Goal: Find specific page/section: Find specific page/section

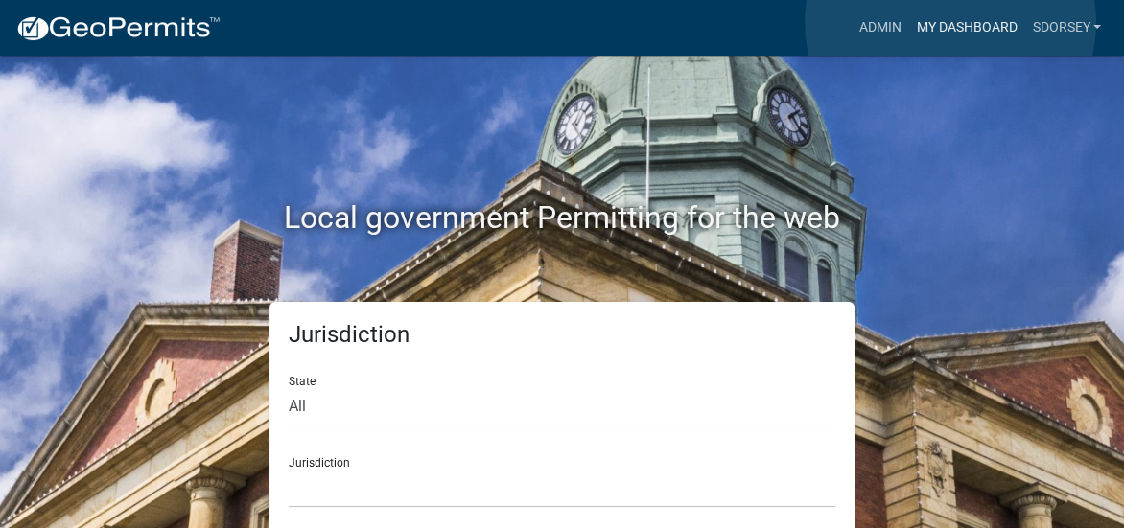
click at [950, 22] on link "My Dashboard" at bounding box center [966, 28] width 116 height 36
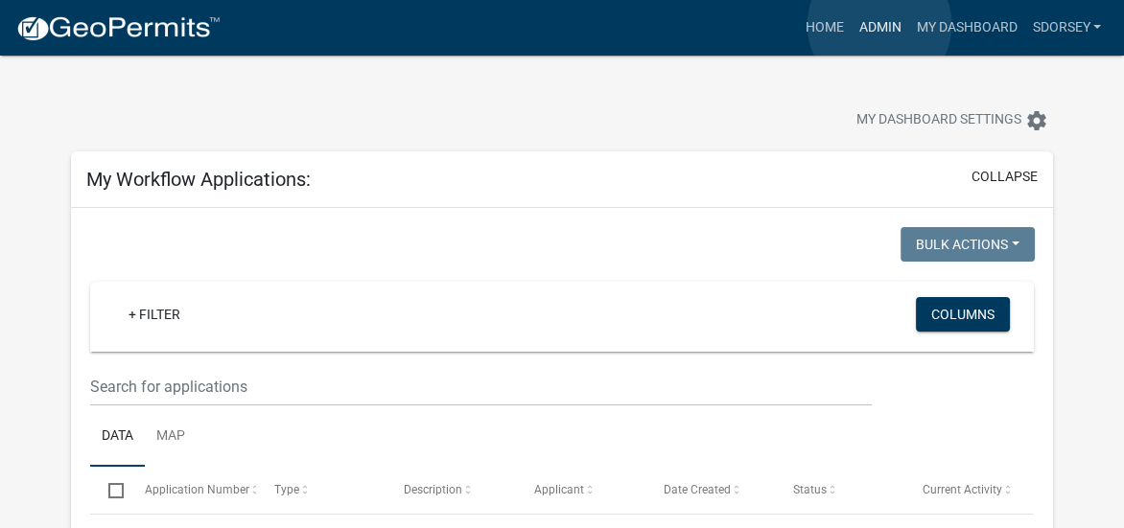
click at [879, 25] on link "Admin" at bounding box center [879, 28] width 58 height 36
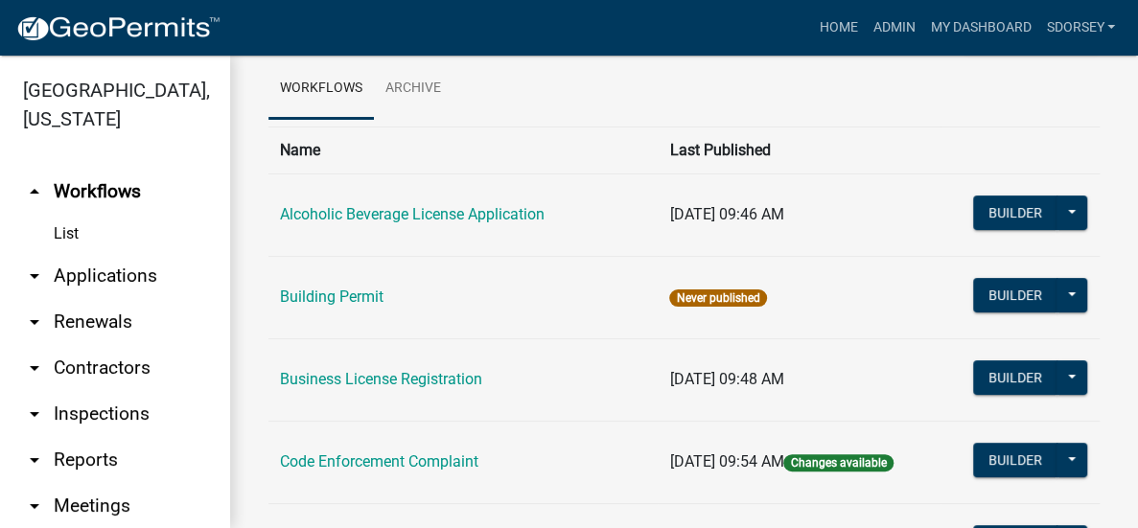
scroll to position [192, 0]
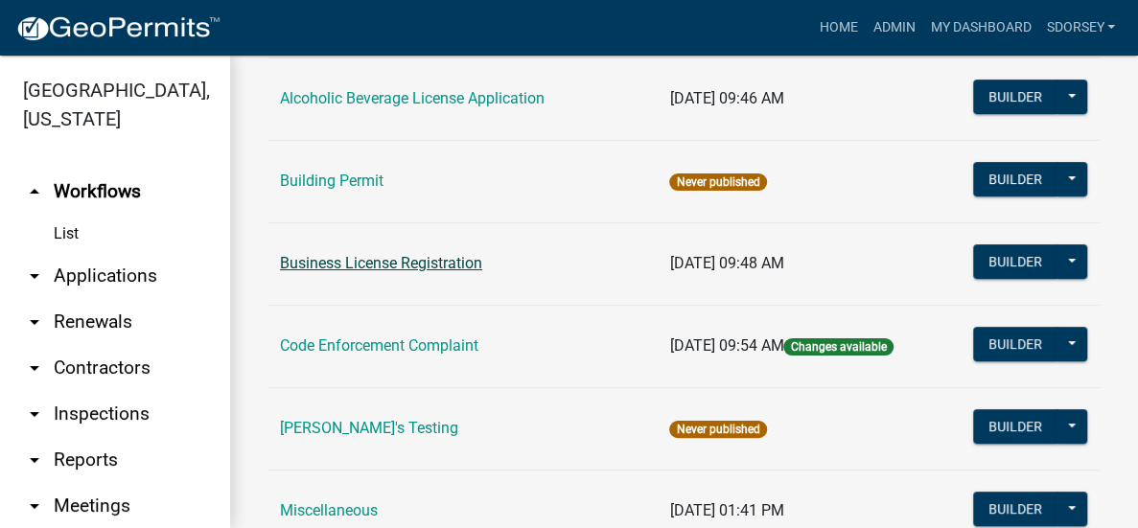
click at [470, 261] on link "Business License Registration" at bounding box center [381, 263] width 202 height 18
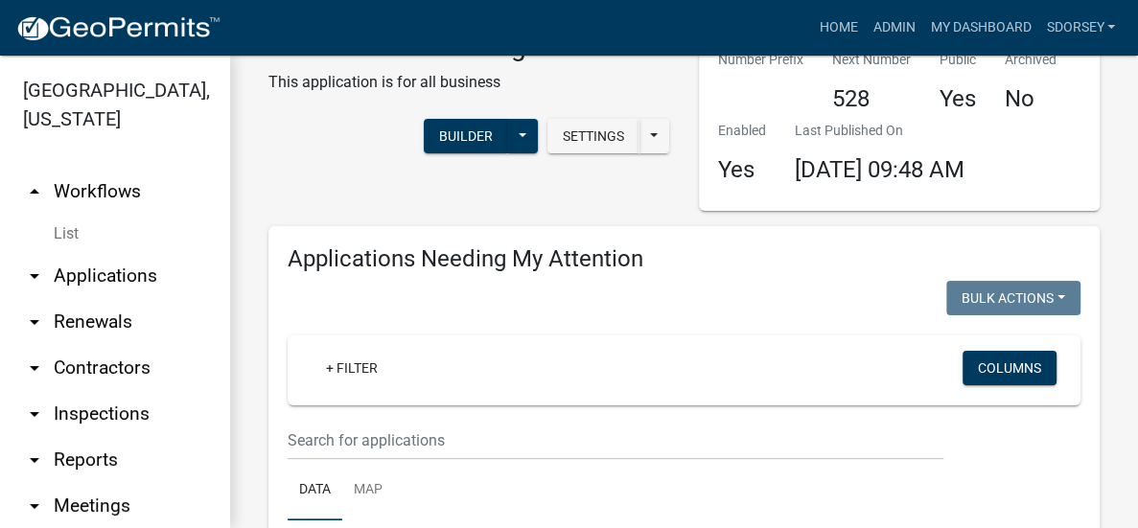
scroll to position [96, 0]
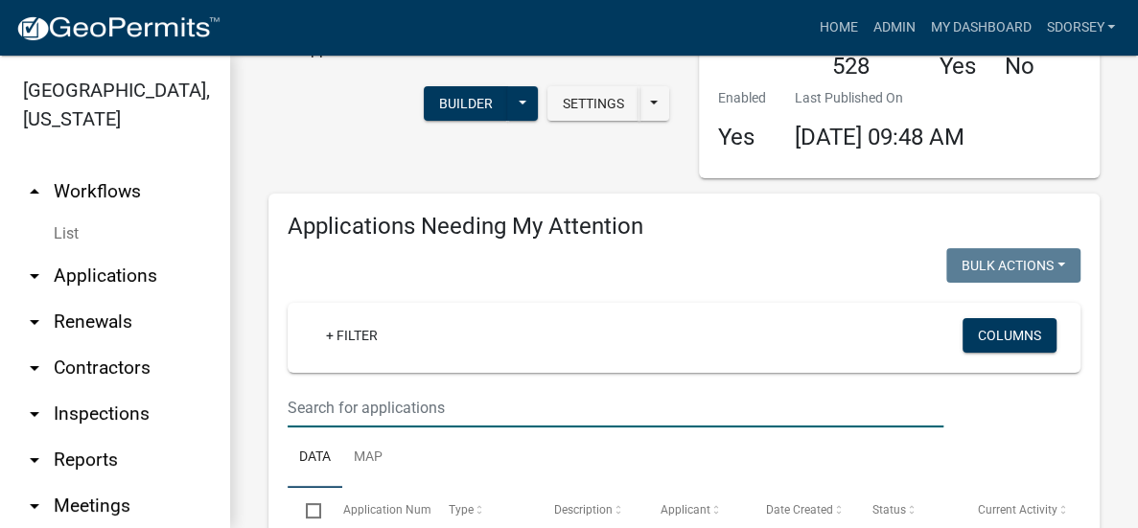
click at [482, 406] on input "text" at bounding box center [616, 407] width 656 height 39
type input "j"
type input "m"
